Goal: Task Accomplishment & Management: Manage account settings

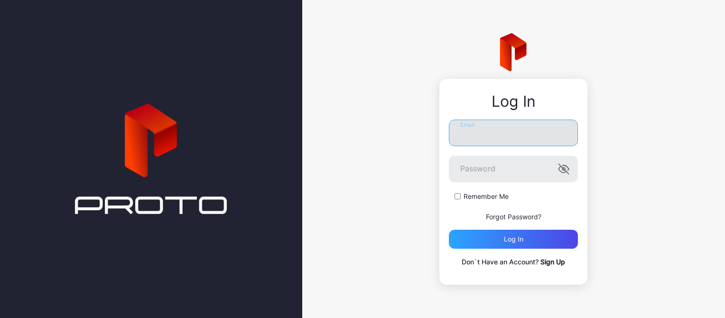
click at [469, 138] on input "Email" at bounding box center [513, 133] width 129 height 27
type input "**********"
click at [449, 230] on button "Log in" at bounding box center [513, 239] width 129 height 19
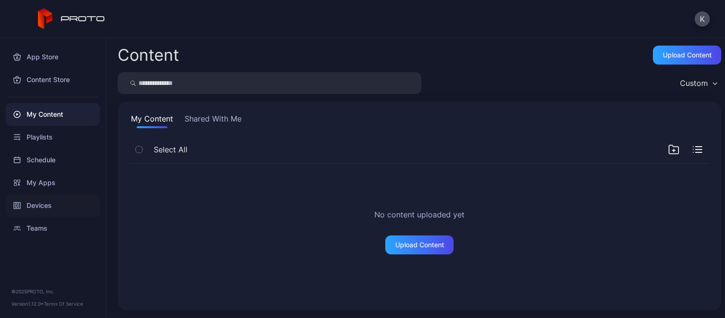
click at [61, 199] on div "Devices" at bounding box center [53, 205] width 94 height 23
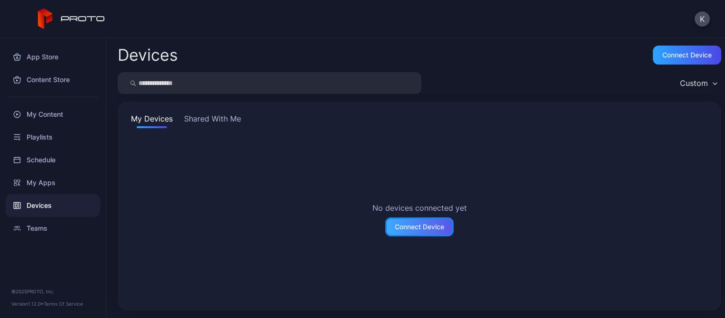
click at [415, 222] on div "Connect Device" at bounding box center [419, 226] width 68 height 19
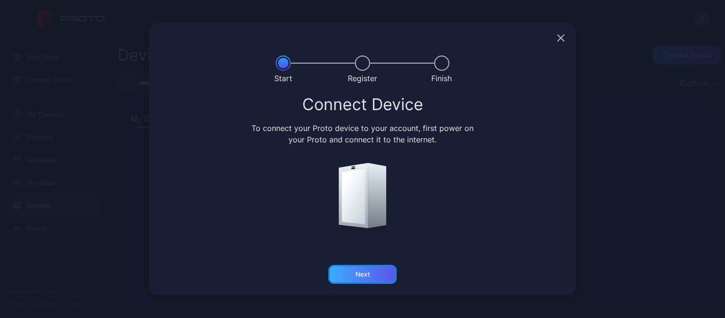
click at [366, 271] on div "Next" at bounding box center [362, 274] width 15 height 8
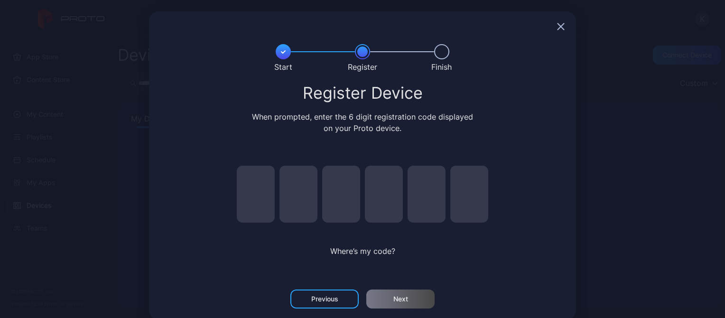
click at [252, 207] on input "pin code 1 of 6" at bounding box center [256, 194] width 38 height 57
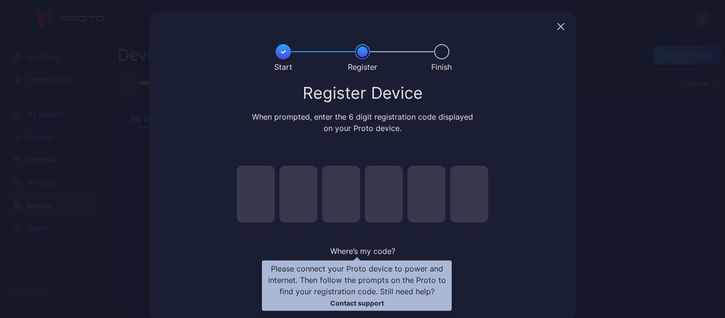
click at [338, 246] on span "Where’s my code?" at bounding box center [362, 250] width 65 height 9
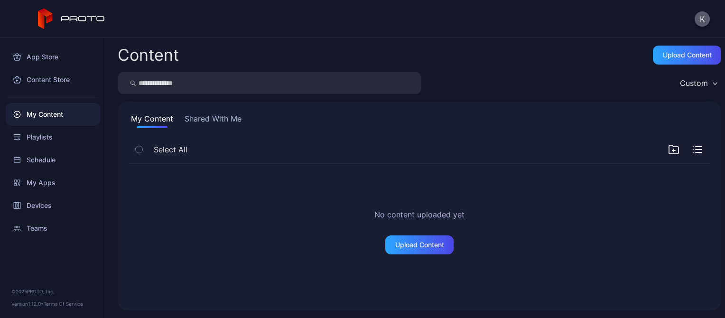
click at [704, 20] on button "K" at bounding box center [702, 18] width 15 height 15
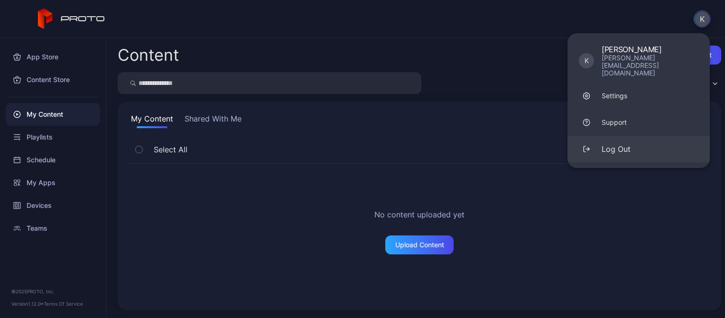
click at [619, 143] on div "Log Out" at bounding box center [616, 148] width 29 height 11
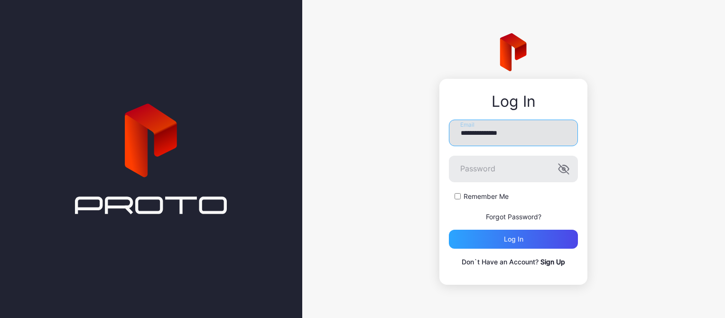
click at [501, 130] on input "**********" at bounding box center [513, 133] width 129 height 27
click at [488, 133] on input "**********" at bounding box center [513, 133] width 129 height 27
type input "**********"
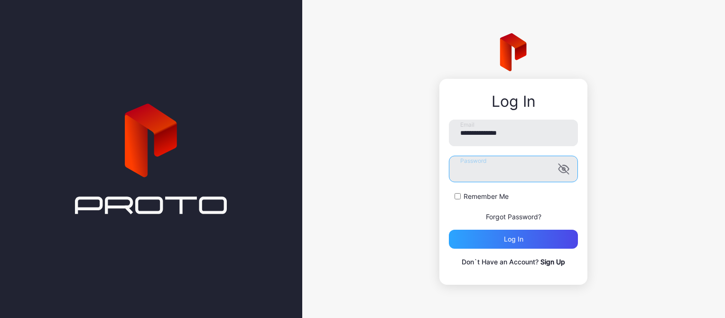
click at [449, 230] on button "Log in" at bounding box center [513, 239] width 129 height 19
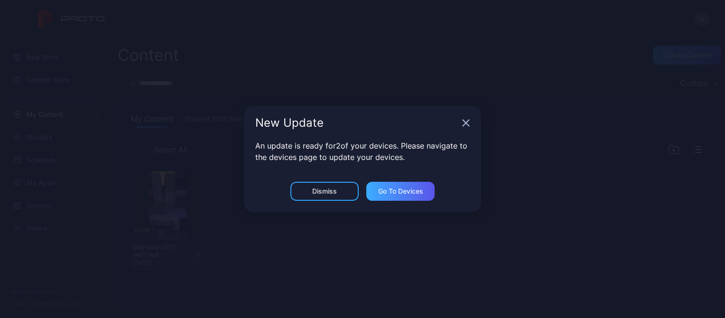
click at [395, 189] on div "Go to devices" at bounding box center [400, 191] width 45 height 8
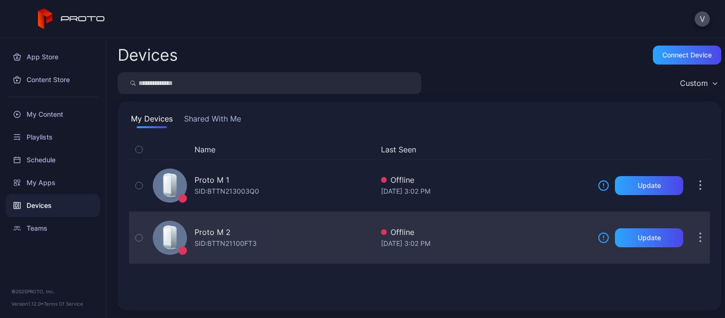
click at [184, 244] on div at bounding box center [170, 238] width 34 height 34
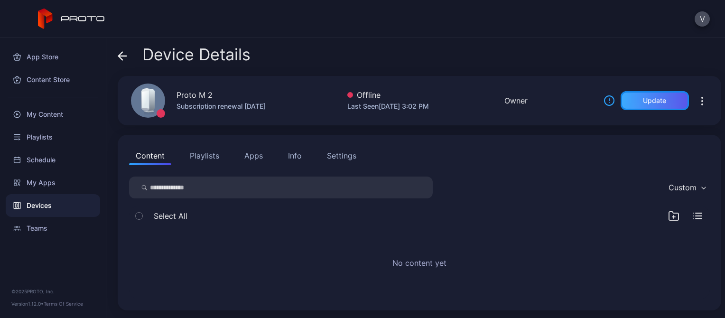
click at [634, 107] on div "Update" at bounding box center [655, 100] width 68 height 19
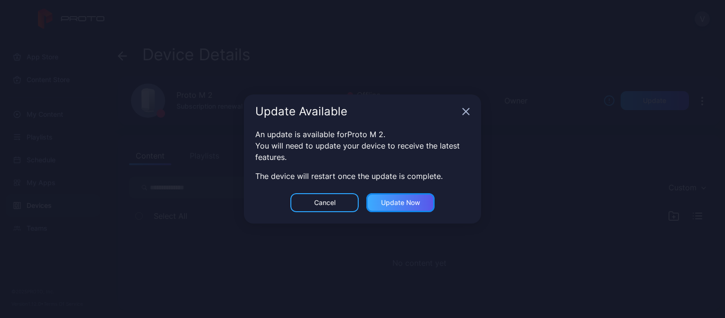
click at [428, 203] on div "Update now" at bounding box center [400, 202] width 68 height 19
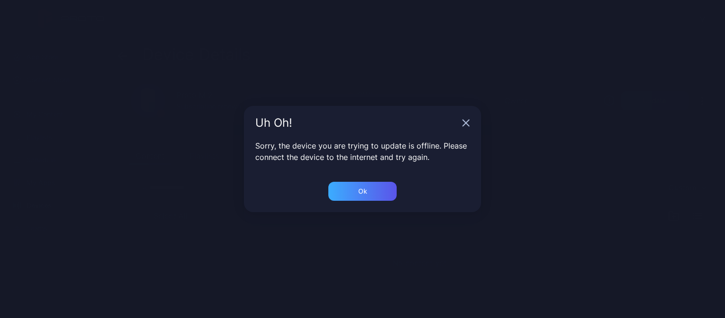
click at [359, 184] on div "Ok" at bounding box center [362, 191] width 68 height 19
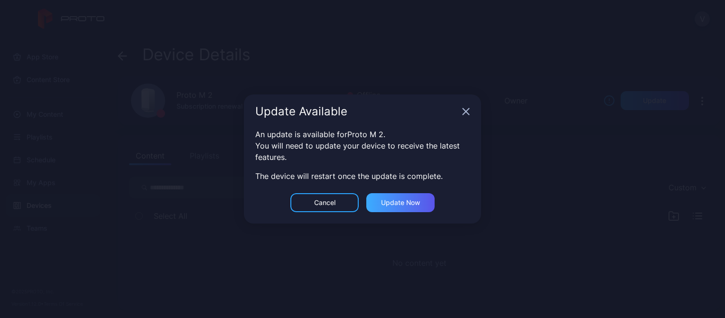
click at [380, 201] on div "Update now" at bounding box center [400, 202] width 68 height 19
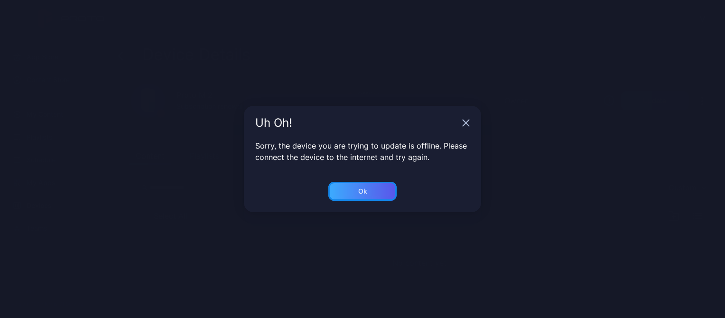
click at [371, 194] on div "Ok" at bounding box center [362, 191] width 68 height 19
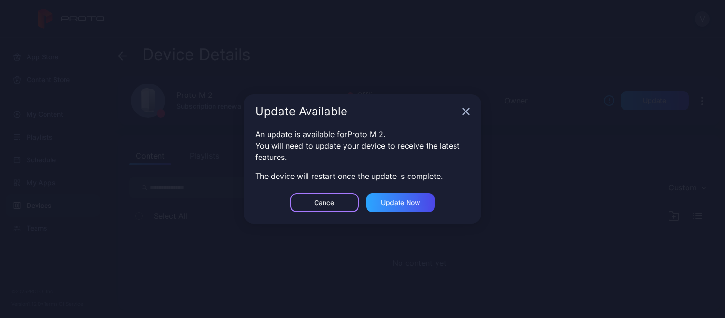
click at [344, 200] on div "Cancel" at bounding box center [324, 202] width 68 height 19
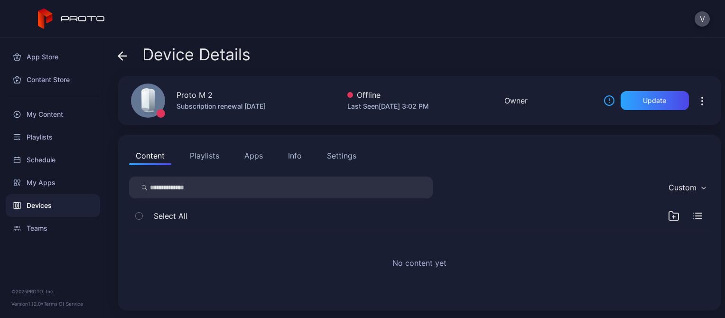
click at [372, 107] on div "Last Seen [DATE] 3:02 PM" at bounding box center [388, 106] width 82 height 11
click at [603, 93] on div "Update" at bounding box center [645, 100] width 85 height 19
click at [604, 97] on icon at bounding box center [608, 100] width 9 height 9
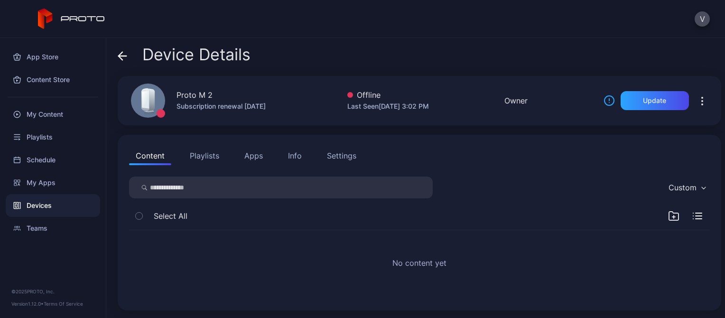
click at [696, 99] on icon "button" at bounding box center [701, 100] width 11 height 11
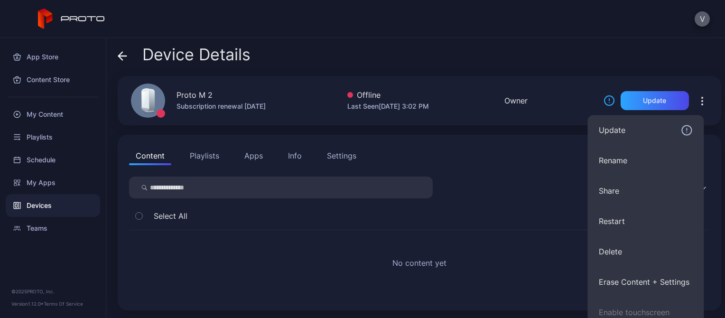
click at [702, 25] on button "V" at bounding box center [702, 18] width 15 height 15
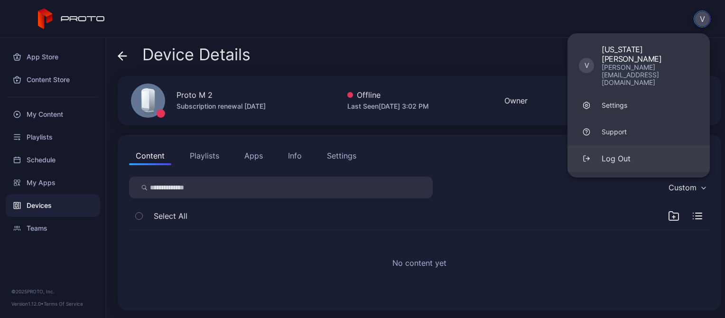
click at [628, 153] on div "Log Out" at bounding box center [616, 158] width 29 height 11
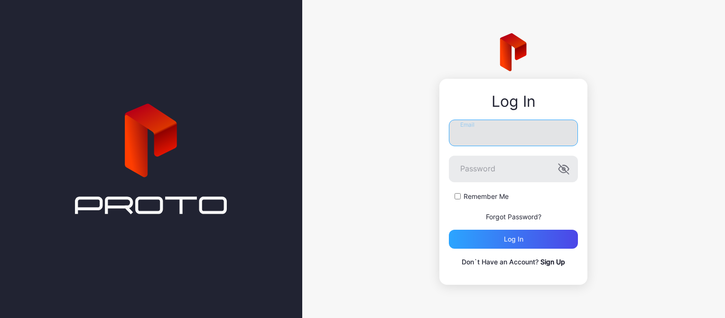
type input "**********"
click at [564, 173] on icon "button" at bounding box center [563, 168] width 11 height 11
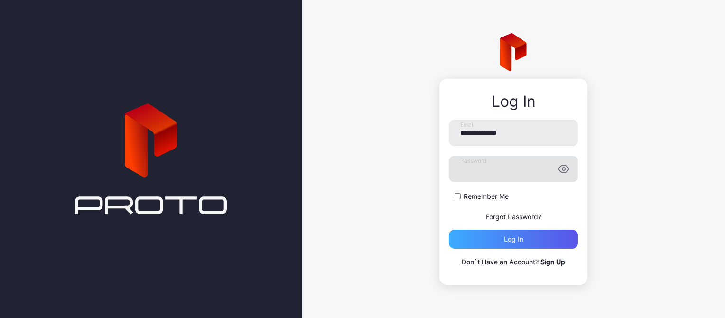
click at [537, 236] on div "Log in" at bounding box center [513, 239] width 129 height 19
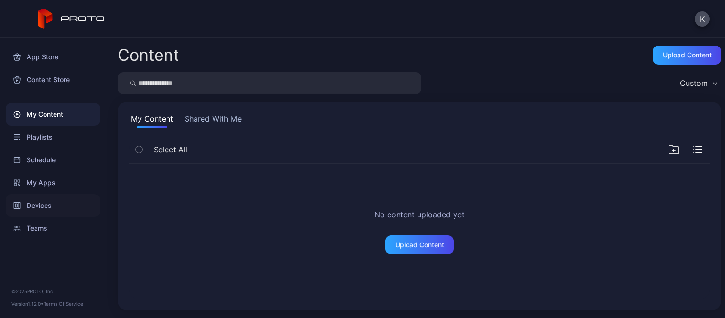
click at [36, 207] on div "Devices" at bounding box center [53, 205] width 94 height 23
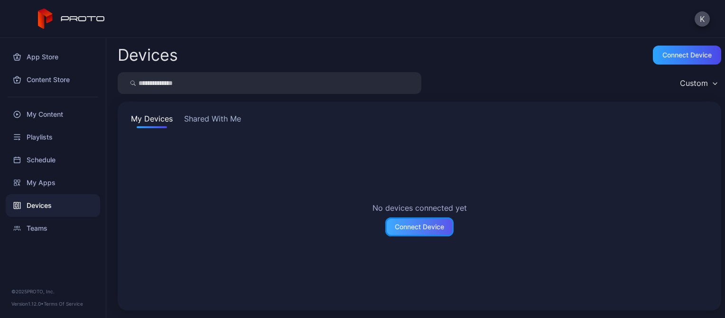
click at [423, 223] on div "Connect Device" at bounding box center [419, 227] width 49 height 8
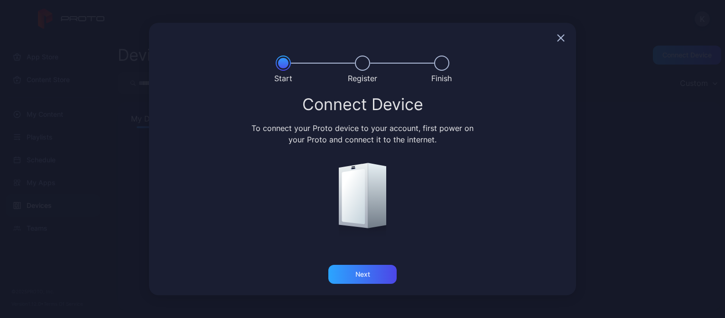
click at [370, 261] on div "Connect Device To connect your Proto device to your account, first power on you…" at bounding box center [362, 180] width 427 height 169
click at [368, 270] on div "Next" at bounding box center [362, 274] width 15 height 8
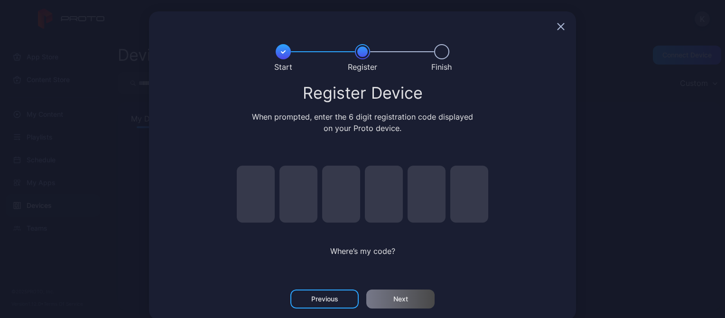
click at [522, 196] on div "Register Device When prompted, enter the 6 digit registration code displayed on…" at bounding box center [362, 181] width 404 height 194
click at [558, 29] on icon "button" at bounding box center [561, 27] width 6 height 6
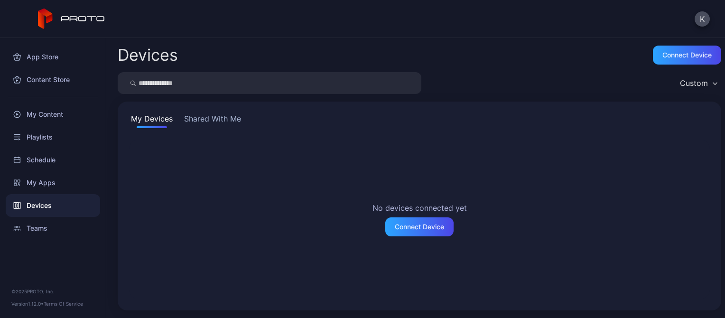
click at [547, 194] on div "No devices connected yet Connect Device" at bounding box center [419, 218] width 581 height 159
click at [419, 227] on div "Connect Device" at bounding box center [419, 227] width 49 height 8
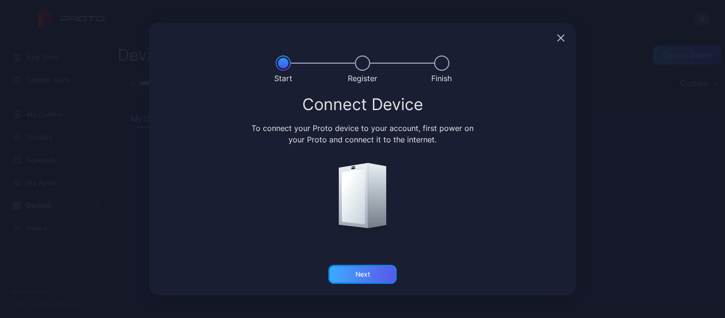
click at [362, 270] on div "Next" at bounding box center [362, 274] width 15 height 8
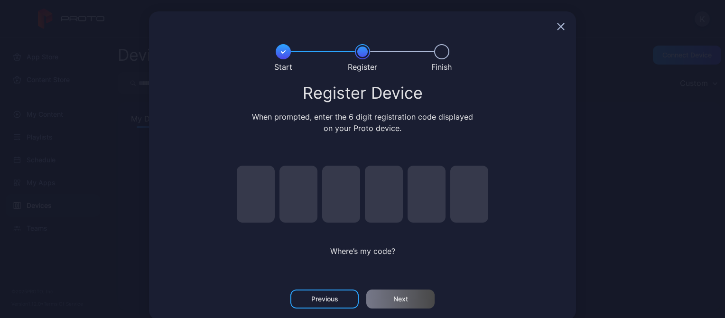
click at [558, 24] on icon "button" at bounding box center [561, 27] width 6 height 6
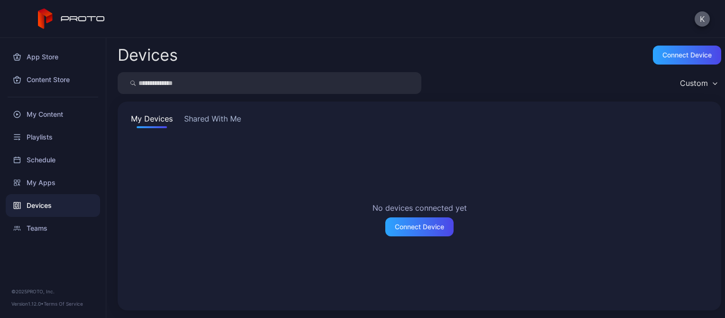
click at [705, 21] on button "K" at bounding box center [702, 18] width 15 height 15
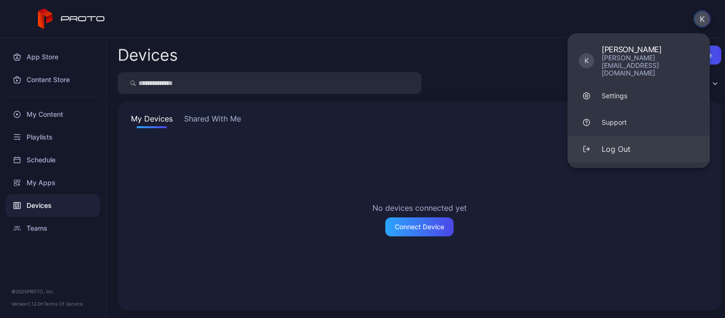
click at [627, 144] on button "Log Out" at bounding box center [638, 149] width 142 height 27
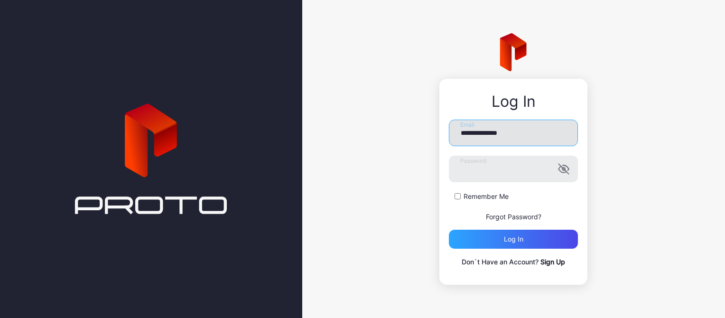
click at [550, 135] on input "**********" at bounding box center [513, 133] width 129 height 27
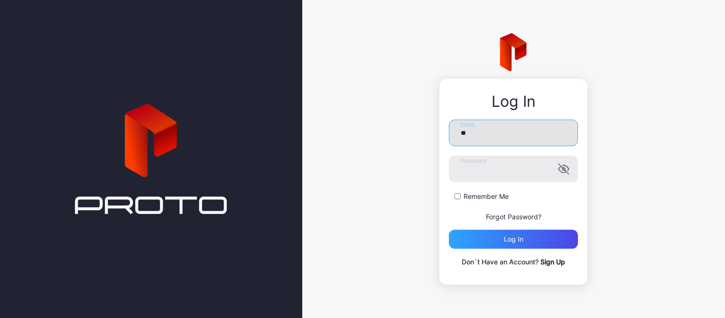
type input "*"
type input "**********"
click at [558, 171] on icon "button" at bounding box center [563, 168] width 11 height 11
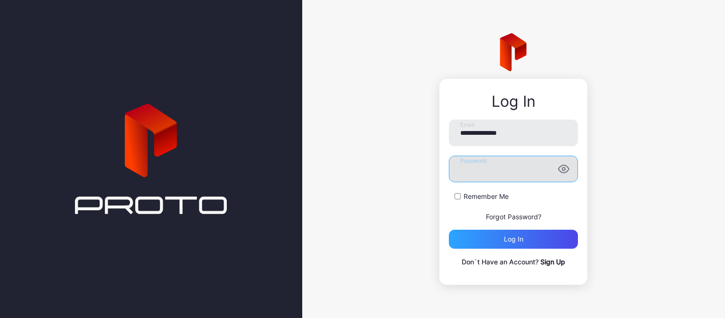
click at [449, 230] on button "Log in" at bounding box center [513, 239] width 129 height 19
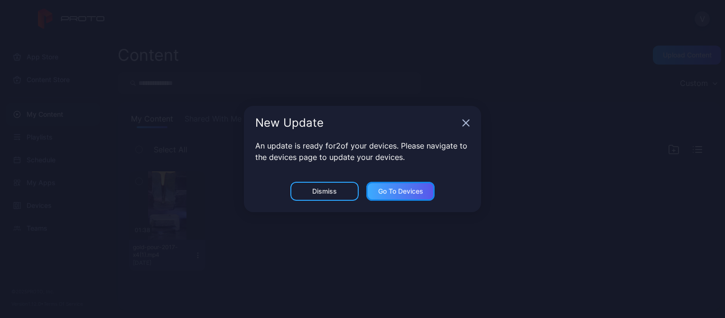
click at [399, 194] on div "Go to devices" at bounding box center [400, 191] width 45 height 8
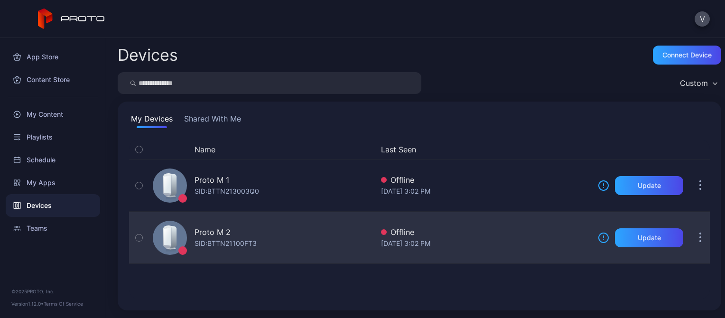
click at [207, 246] on div "SID: BTTN21100FT3" at bounding box center [226, 243] width 62 height 11
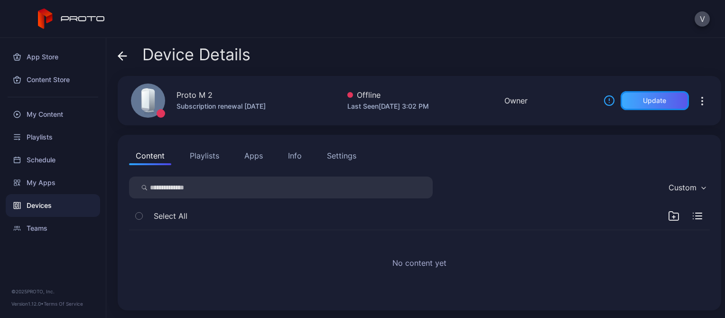
click at [623, 105] on div "Update" at bounding box center [655, 100] width 68 height 19
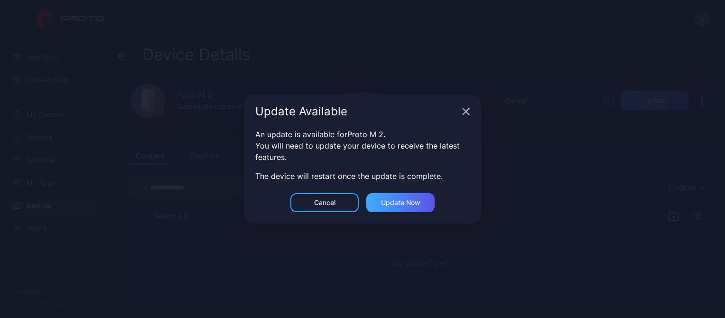
click at [412, 207] on div "Update now" at bounding box center [400, 202] width 68 height 19
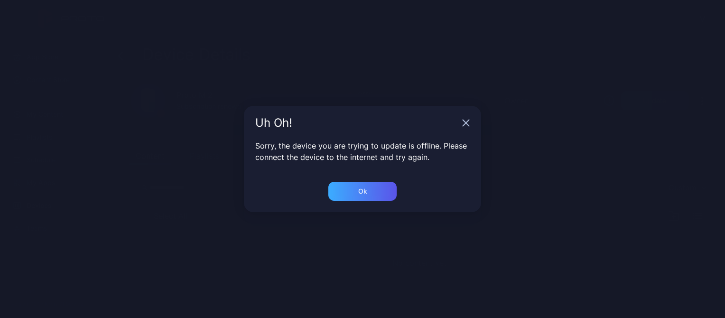
click at [369, 188] on div "Ok" at bounding box center [362, 191] width 68 height 19
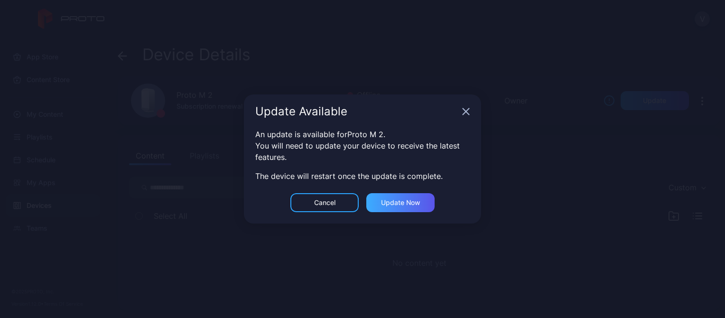
click at [383, 199] on div "Update now" at bounding box center [400, 203] width 39 height 8
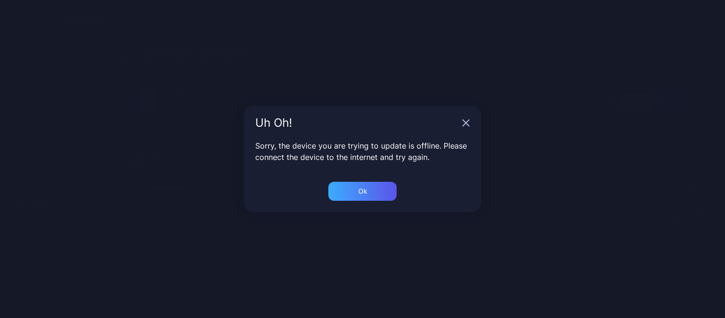
click at [354, 182] on div "Ok" at bounding box center [362, 191] width 68 height 19
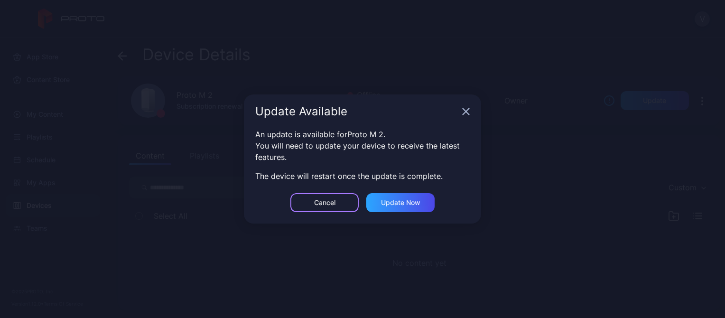
click at [343, 195] on div "Cancel" at bounding box center [324, 202] width 68 height 19
